Goal: Find specific page/section: Find specific page/section

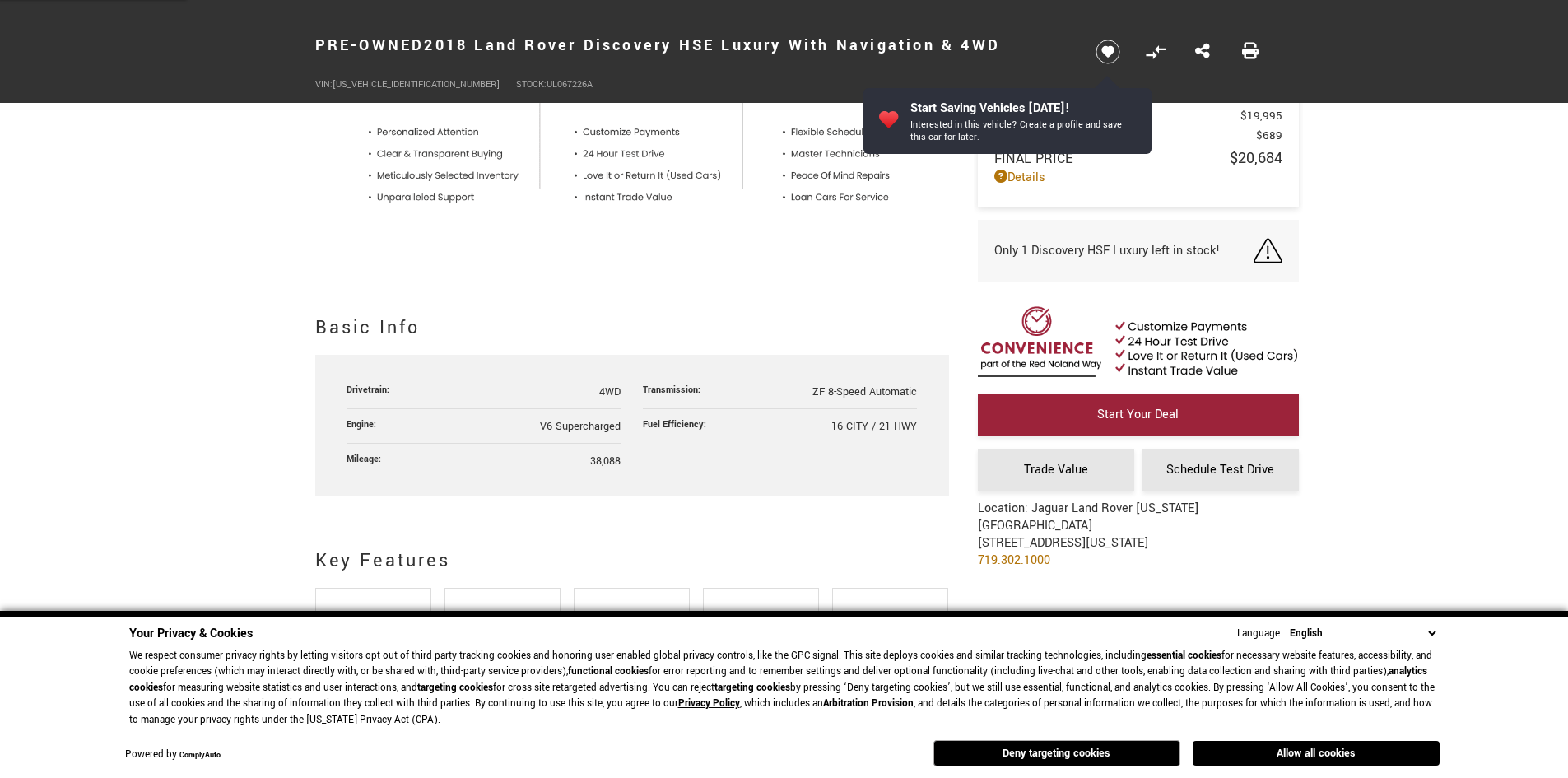
scroll to position [658, 0]
click at [1248, 753] on button "Allow all cookies" at bounding box center [1316, 753] width 247 height 24
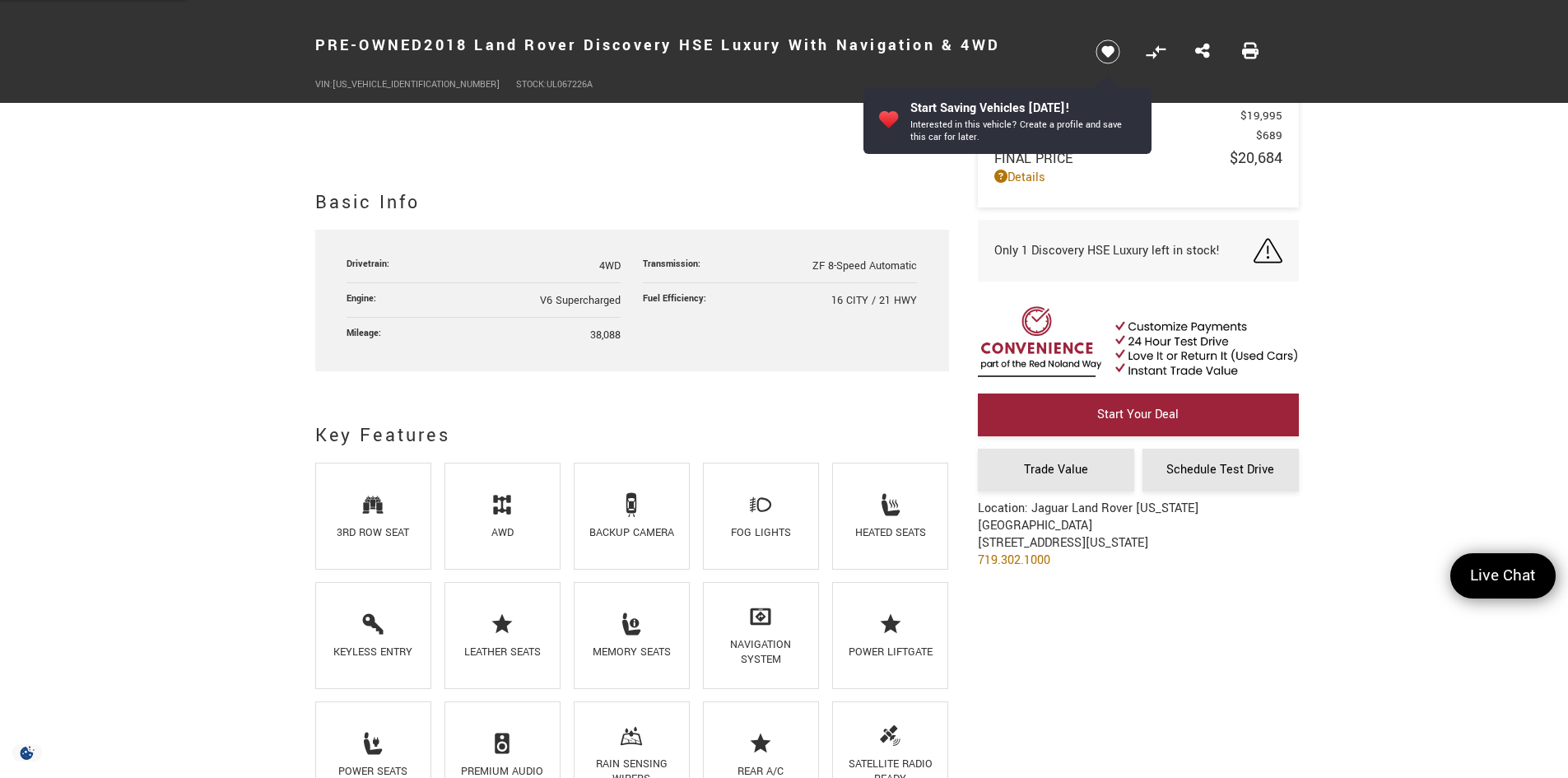
scroll to position [860, 0]
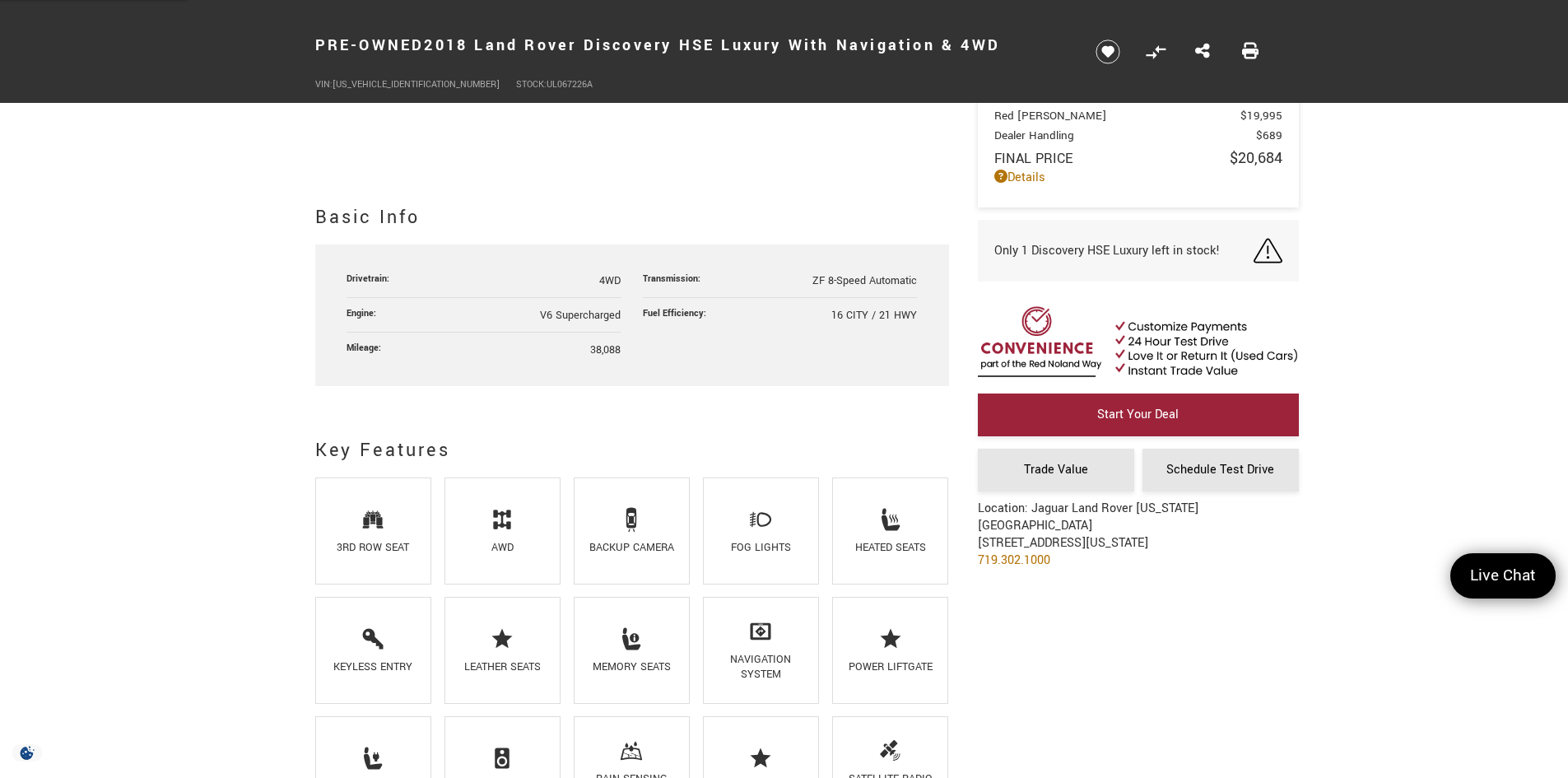
click at [547, 85] on span "UL067226A" at bounding box center [569, 84] width 46 height 12
copy span "UL067226A"
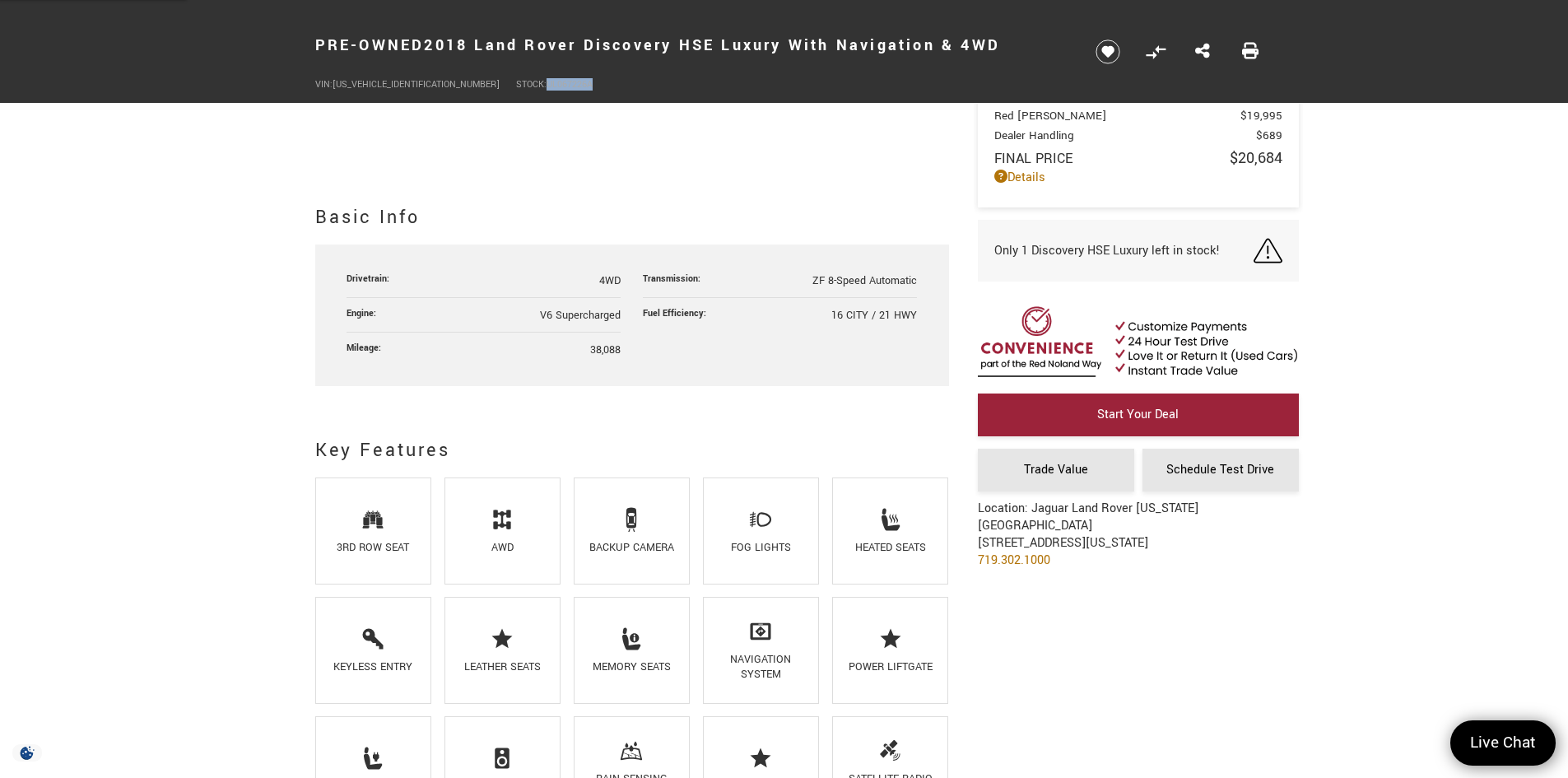
scroll to position [1014, 0]
